Goal: Information Seeking & Learning: Check status

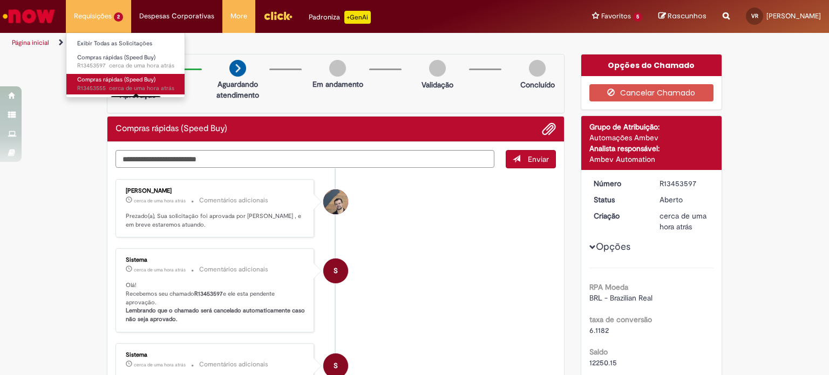
click at [121, 84] on link "Compras rápidas (Speed Buy) cerca de uma hora atrás cerca de uma hora atrás [DA…" at bounding box center [125, 84] width 119 height 20
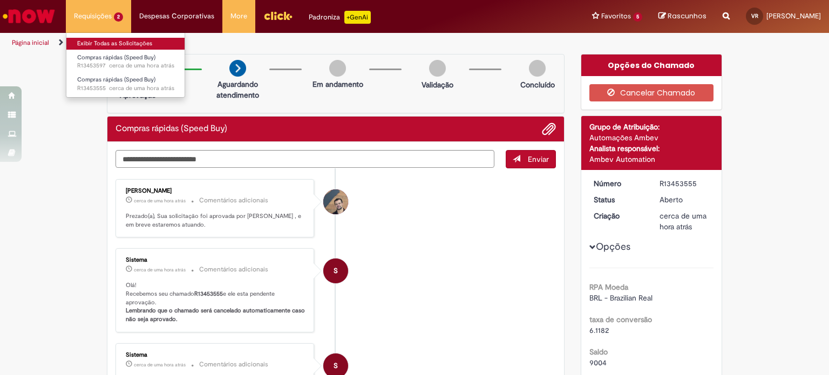
click at [108, 43] on link "Exibir Todas as Solicitações" at bounding box center [125, 44] width 119 height 12
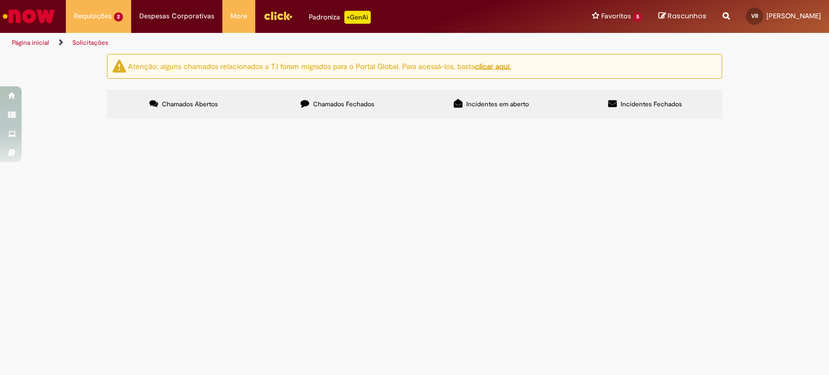
click at [0, 0] on span "Boa tarde! Fornecedor: [PERSON_NAME] (galão de água) Podem me ajudar criando o …" at bounding box center [0, 0] width 0 height 0
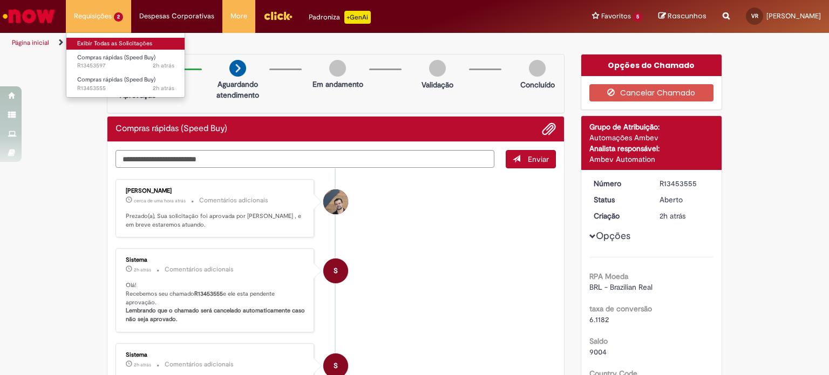
click at [112, 43] on link "Exibir Todas as Solicitações" at bounding box center [125, 44] width 119 height 12
click at [101, 43] on link "Exibir Todas as Solicitações" at bounding box center [125, 44] width 119 height 12
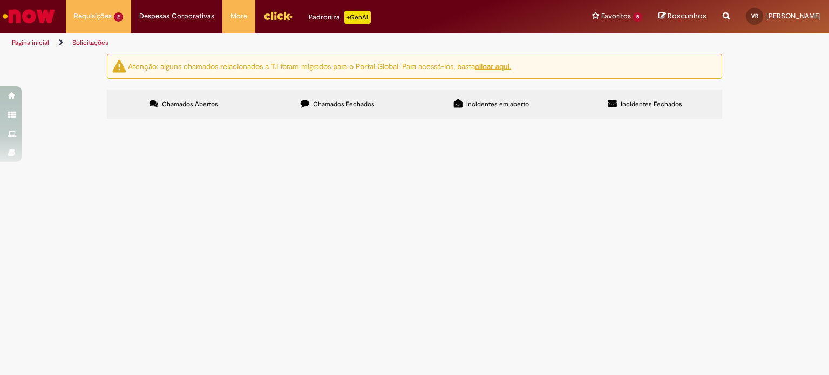
click at [0, 0] on span "Compras rápidas (Speed Buy)" at bounding box center [0, 0] width 0 height 0
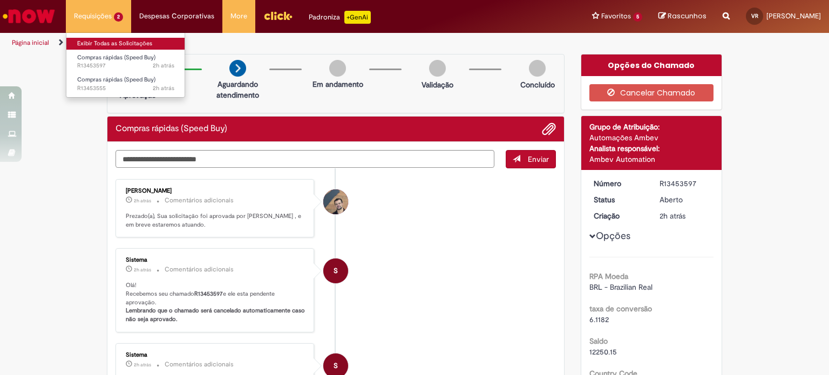
click at [110, 42] on link "Exibir Todas as Solicitações" at bounding box center [125, 44] width 119 height 12
